Goal: Task Accomplishment & Management: Complete application form

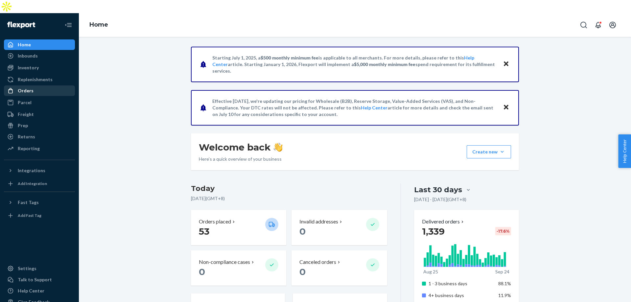
click at [33, 86] on div "Orders" at bounding box center [40, 90] width 70 height 9
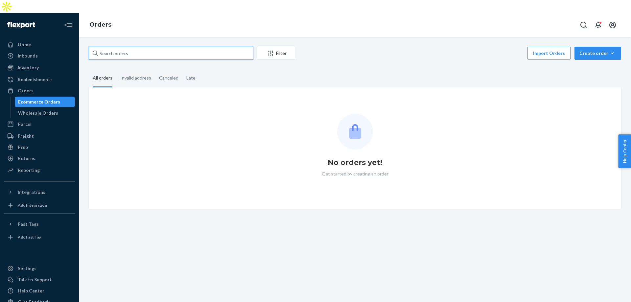
click at [138, 47] on input "text" at bounding box center [171, 53] width 164 height 13
paste input "[PERSON_NAME]"
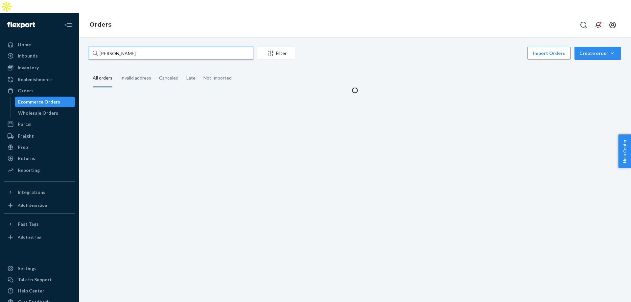
type input "[PERSON_NAME]"
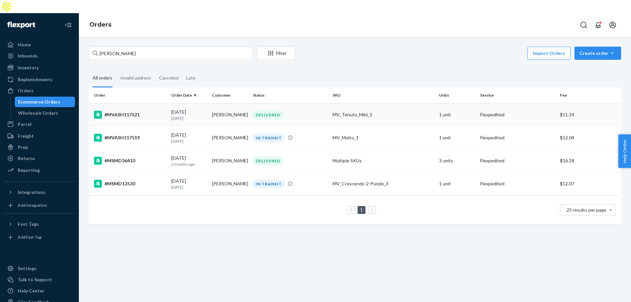
click at [209, 108] on td "[PERSON_NAME]" at bounding box center [229, 114] width 41 height 23
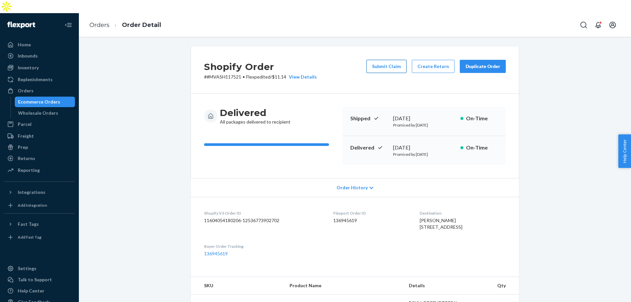
click at [388, 60] on button "Submit Claim" at bounding box center [386, 66] width 40 height 13
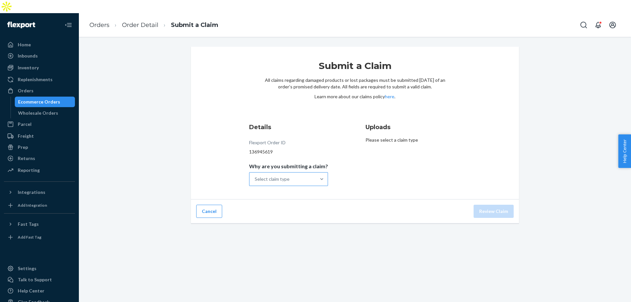
click at [311, 173] on div "Select claim type" at bounding box center [282, 179] width 66 height 13
click at [255, 176] on input "Why are you submitting a claim? Select claim type" at bounding box center [255, 179] width 1 height 7
click at [301, 215] on div "Incorrect product" at bounding box center [288, 221] width 76 height 13
click at [255, 182] on input "Why are you submitting a claim? option Incorrect product focused, 3 of 4. 4 res…" at bounding box center [255, 179] width 1 height 7
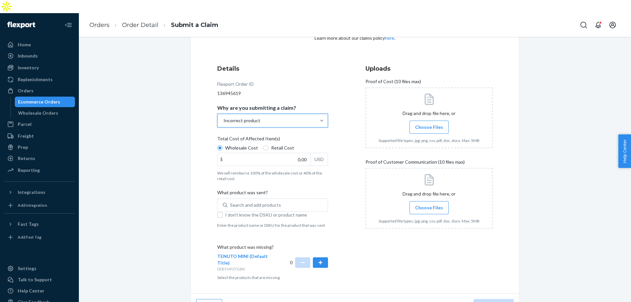
scroll to position [61, 0]
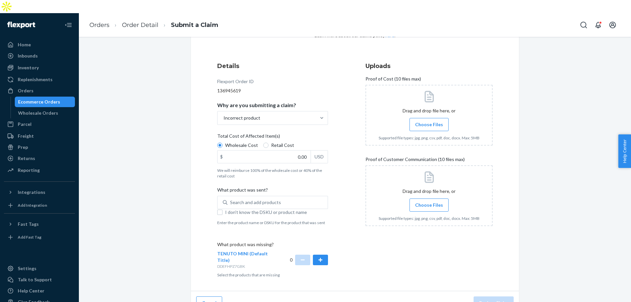
click at [225, 209] on span "I don't know the DSKU or product name" at bounding box center [276, 212] width 103 height 7
click at [222, 210] on input "I don't know the DSKU or product name" at bounding box center [219, 212] width 5 height 5
checkbox input "true"
click at [325, 255] on button "button" at bounding box center [320, 260] width 15 height 11
click at [429, 121] on input "Choose Files" at bounding box center [429, 124] width 0 height 7
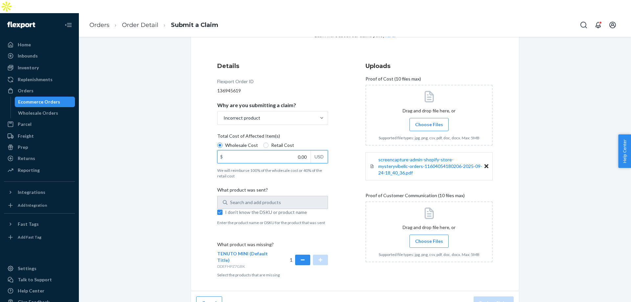
click at [299, 151] on input "0.00" at bounding box center [264, 157] width 93 height 12
paste input "159.79"
type input "159.79"
click at [265, 143] on input "Retail Cost" at bounding box center [265, 145] width 5 height 5
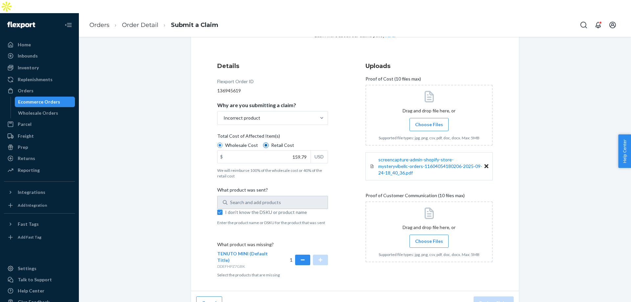
radio input "true"
radio input "false"
click at [331, 166] on div "Details Flexport Order ID 136945619 Why are you submitting a claim? Incorrect p…" at bounding box center [280, 170] width 127 height 224
click at [428, 238] on span "Choose Files" at bounding box center [429, 241] width 28 height 7
click at [429, 238] on input "Choose Files" at bounding box center [429, 241] width 0 height 7
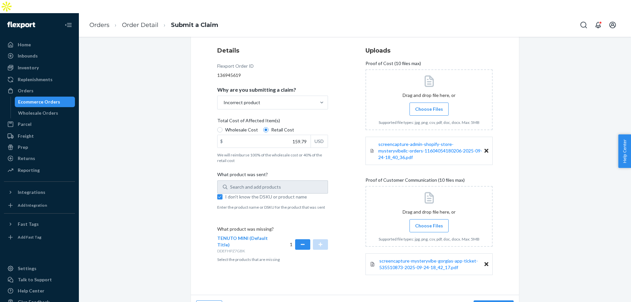
scroll to position [81, 0]
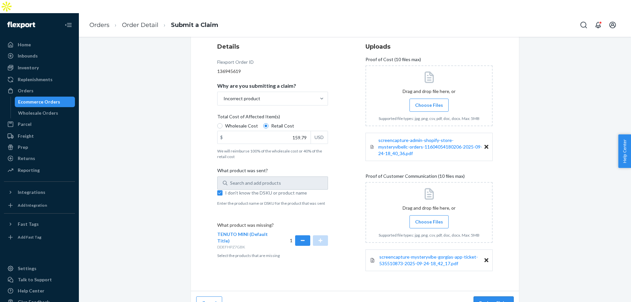
click at [490, 296] on button "Review Claim" at bounding box center [494, 302] width 40 height 13
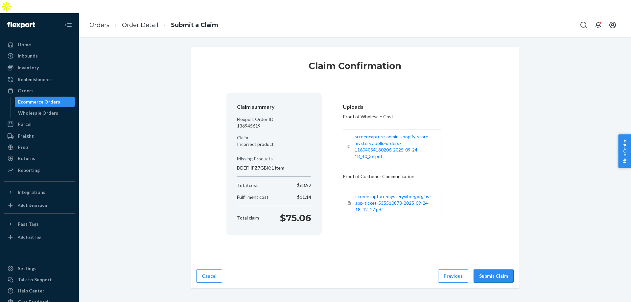
click at [506, 269] on button "Submit Claim" at bounding box center [494, 275] width 40 height 13
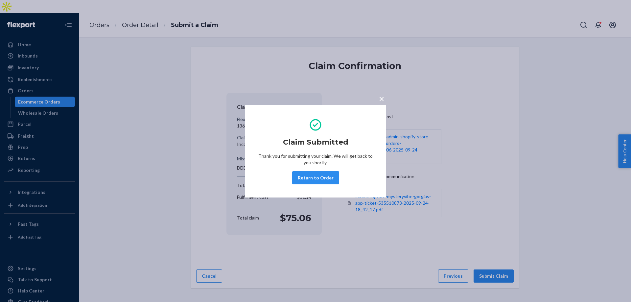
click at [315, 179] on button "Return to Order" at bounding box center [315, 177] width 47 height 13
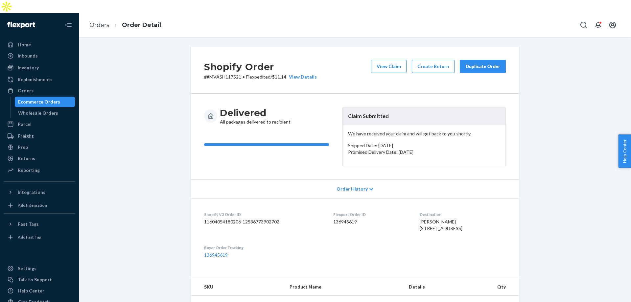
click at [493, 63] on div "Duplicate Order" at bounding box center [482, 66] width 35 height 7
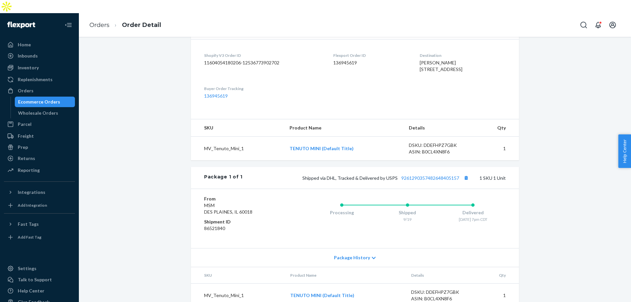
scroll to position [172, 0]
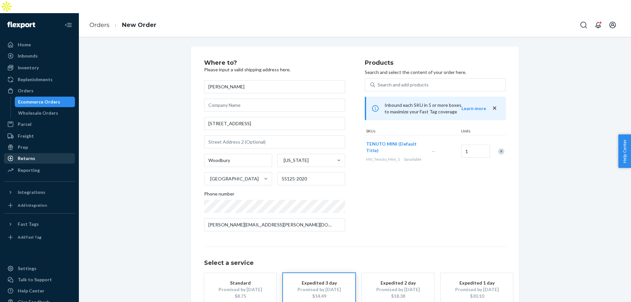
click at [34, 155] on div "Returns" at bounding box center [26, 158] width 17 height 7
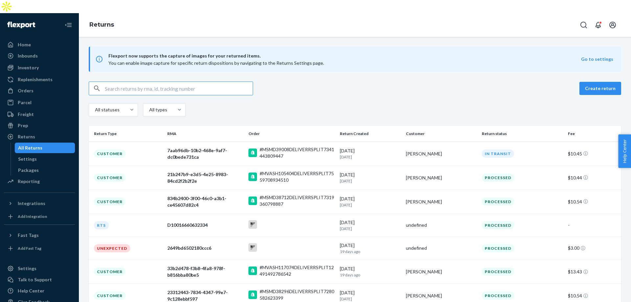
paste input "[PERSON_NAME]"
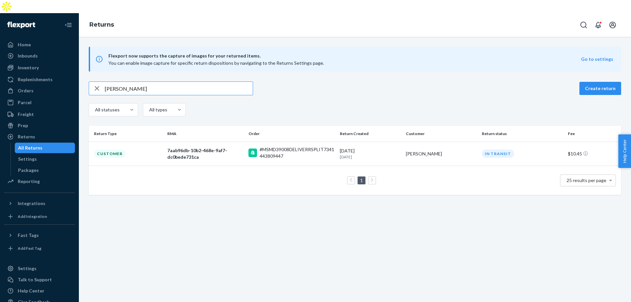
type input "[PERSON_NAME]"
